Goal: Information Seeking & Learning: Learn about a topic

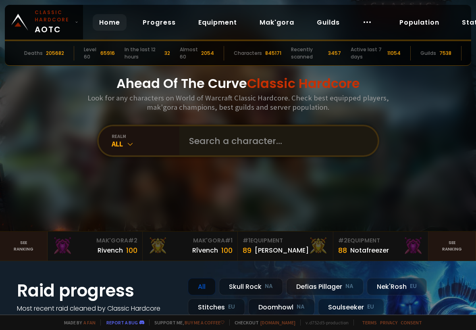
click at [287, 135] on input "text" at bounding box center [276, 140] width 184 height 29
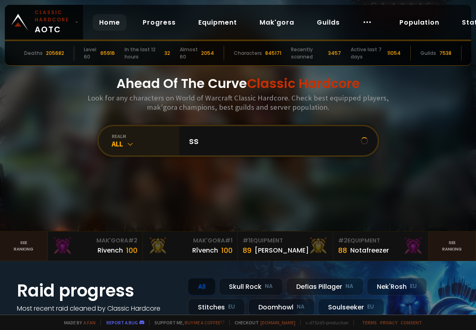
click at [119, 140] on div "All" at bounding box center [146, 143] width 68 height 9
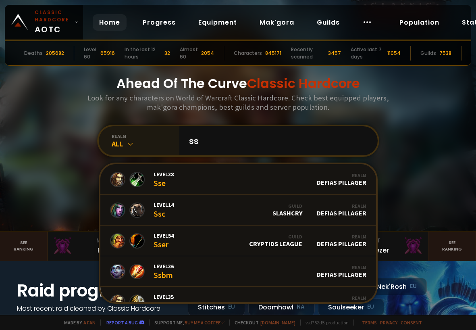
click at [112, 142] on div "All" at bounding box center [146, 143] width 68 height 9
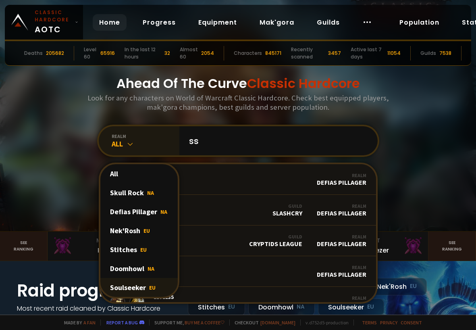
click at [118, 288] on div "Soulseeker EU" at bounding box center [138, 287] width 77 height 19
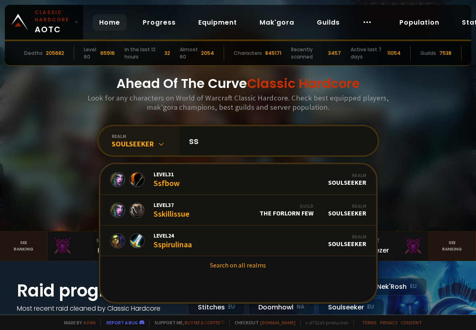
click at [222, 138] on input "ss" at bounding box center [276, 140] width 184 height 29
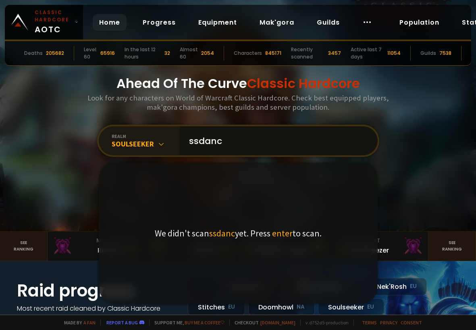
type input "ssdance"
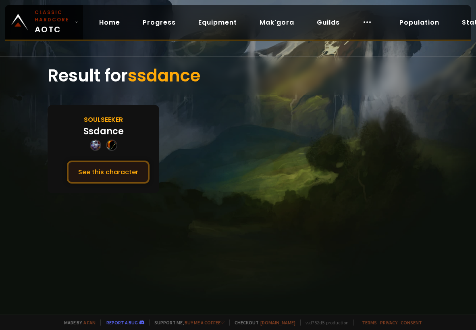
click at [126, 174] on button "See this character" at bounding box center [108, 171] width 83 height 23
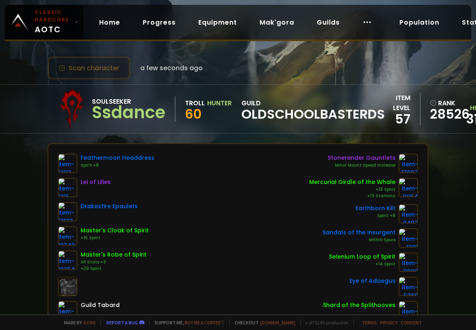
scroll to position [0, 25]
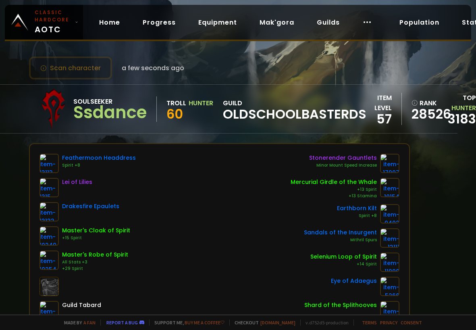
click at [412, 183] on div "Scan character a few seconds ago Soulseeker Ssdance Troll Hunter 60 guild Oldsc…" at bounding box center [238, 157] width 476 height 314
click at [156, 23] on link "Progress" at bounding box center [159, 22] width 46 height 17
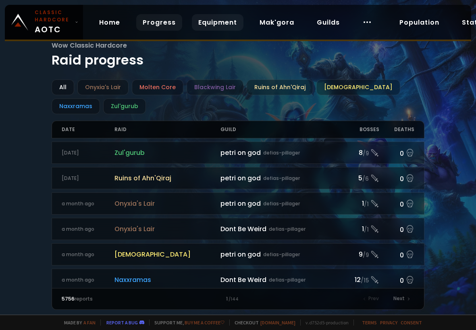
click at [213, 22] on link "Equipment" at bounding box center [218, 22] width 52 height 17
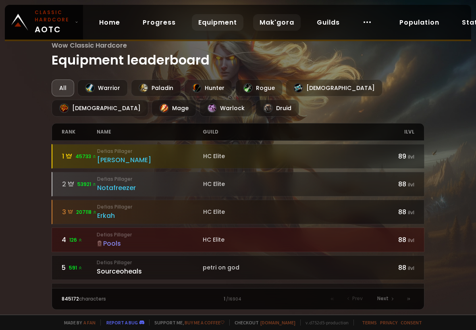
click at [270, 18] on link "Mak'gora" at bounding box center [277, 22] width 48 height 17
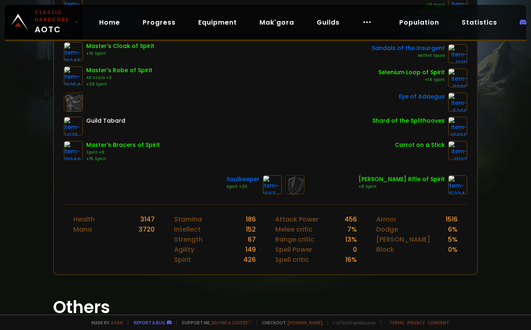
scroll to position [273, 0]
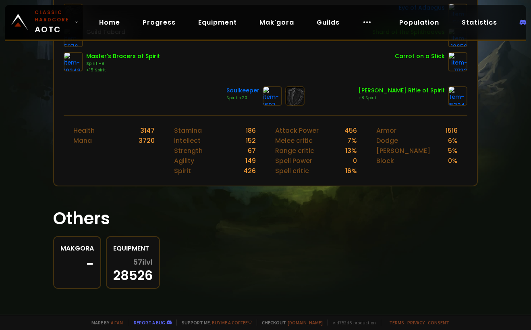
drag, startPoint x: 216, startPoint y: 305, endPoint x: 153, endPoint y: 222, distance: 104.4
click at [153, 222] on h1 "Others" at bounding box center [265, 218] width 425 height 25
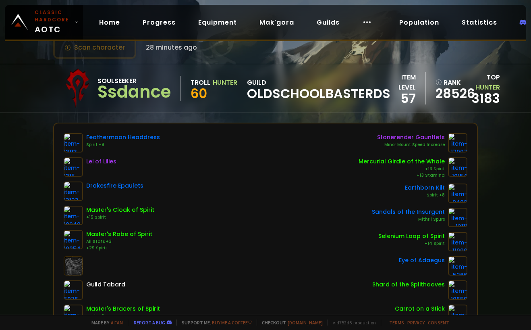
scroll to position [0, 0]
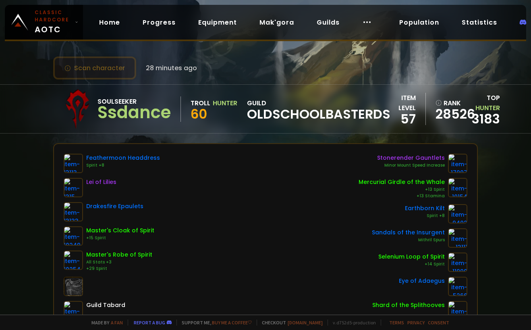
click at [83, 63] on button "Scan character" at bounding box center [94, 67] width 83 height 23
click at [164, 68] on span "28 minutes ago" at bounding box center [171, 68] width 51 height 10
click at [70, 67] on icon at bounding box center [68, 68] width 6 height 6
click at [79, 68] on button "Scan character" at bounding box center [94, 67] width 83 height 23
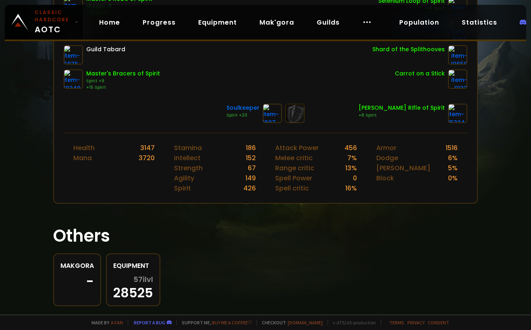
scroll to position [273, 0]
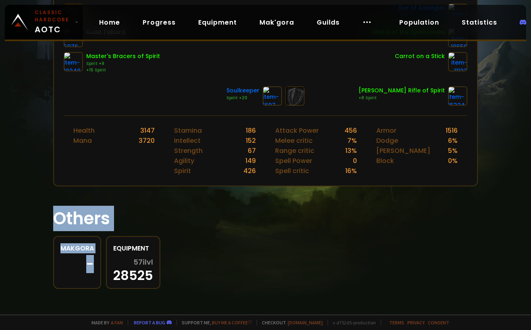
copy section "Others Makgora -"
drag, startPoint x: 96, startPoint y: 295, endPoint x: 31, endPoint y: 219, distance: 100.1
click at [31, 219] on div "Scan character 34 minutes ago Soulseeker Ssdance Troll Hunter 60 guild Oldschoo…" at bounding box center [265, 157] width 531 height 314
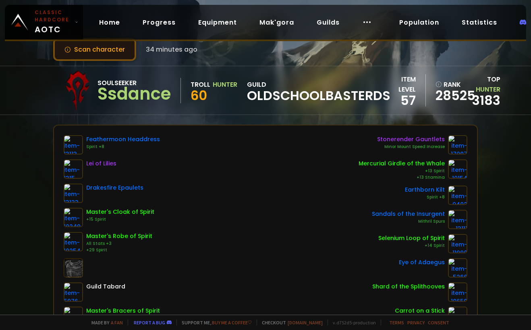
scroll to position [0, 0]
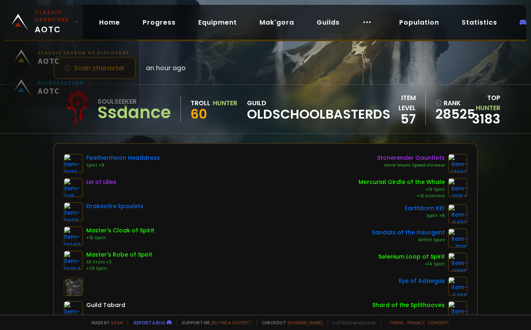
click at [52, 25] on span "Classic Hardcore AOTC" at bounding box center [53, 22] width 37 height 27
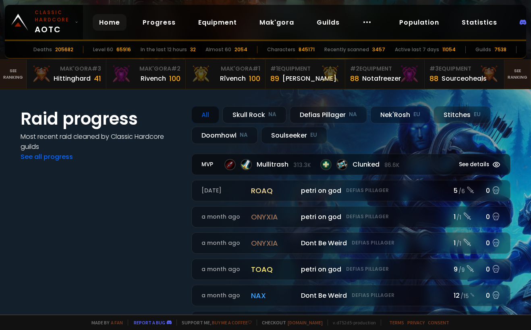
scroll to position [188, 0]
